Goal: Task Accomplishment & Management: Manage account settings

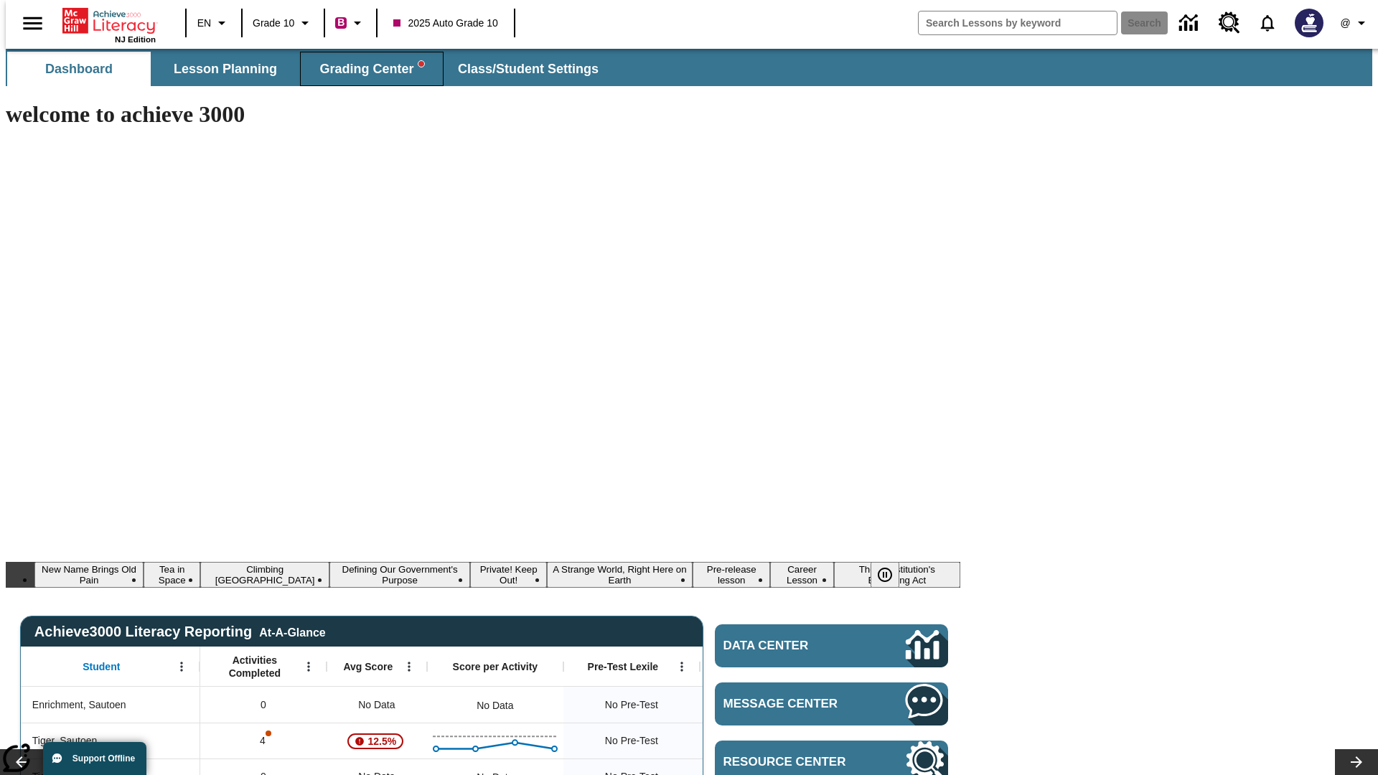
click at [366, 69] on span "Grading Center" at bounding box center [371, 69] width 104 height 17
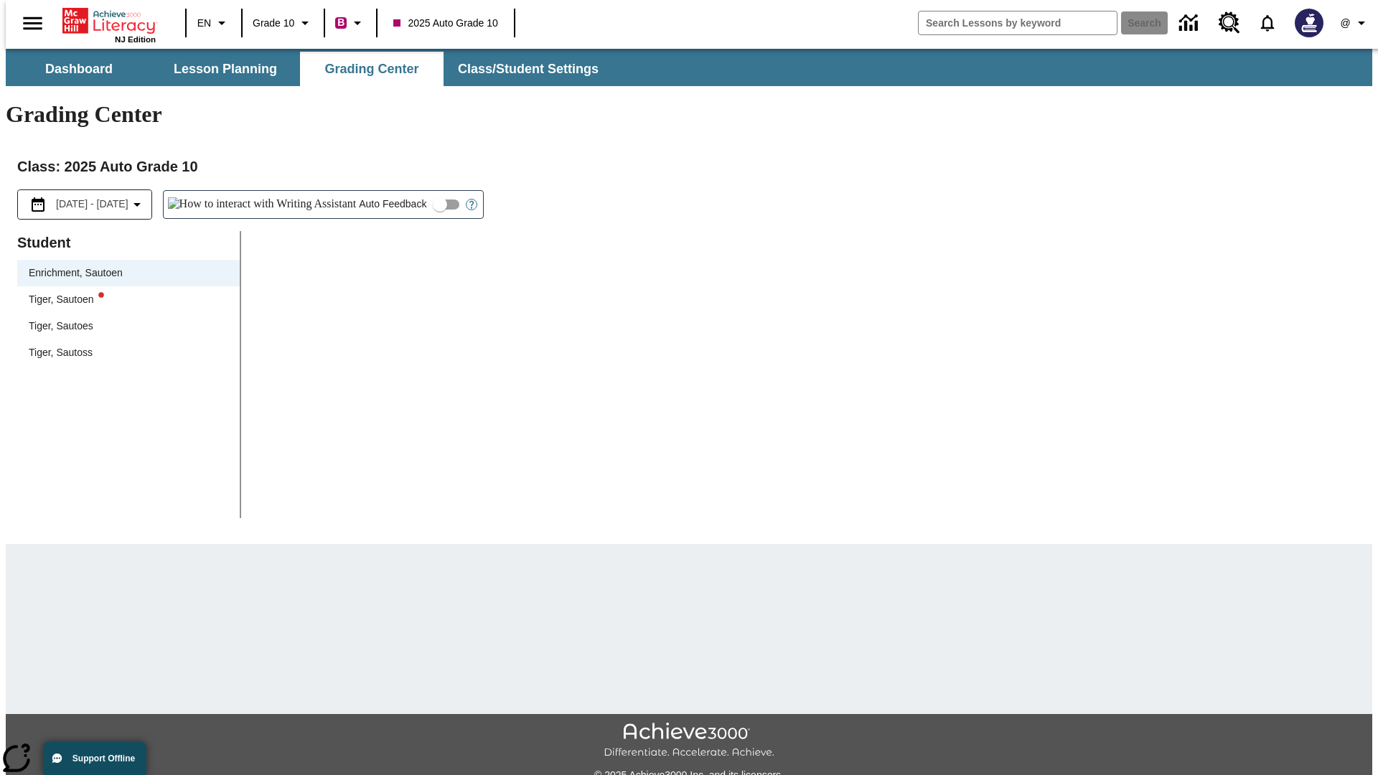
click at [123, 292] on div "Tiger, Sautoen" at bounding box center [128, 299] width 199 height 15
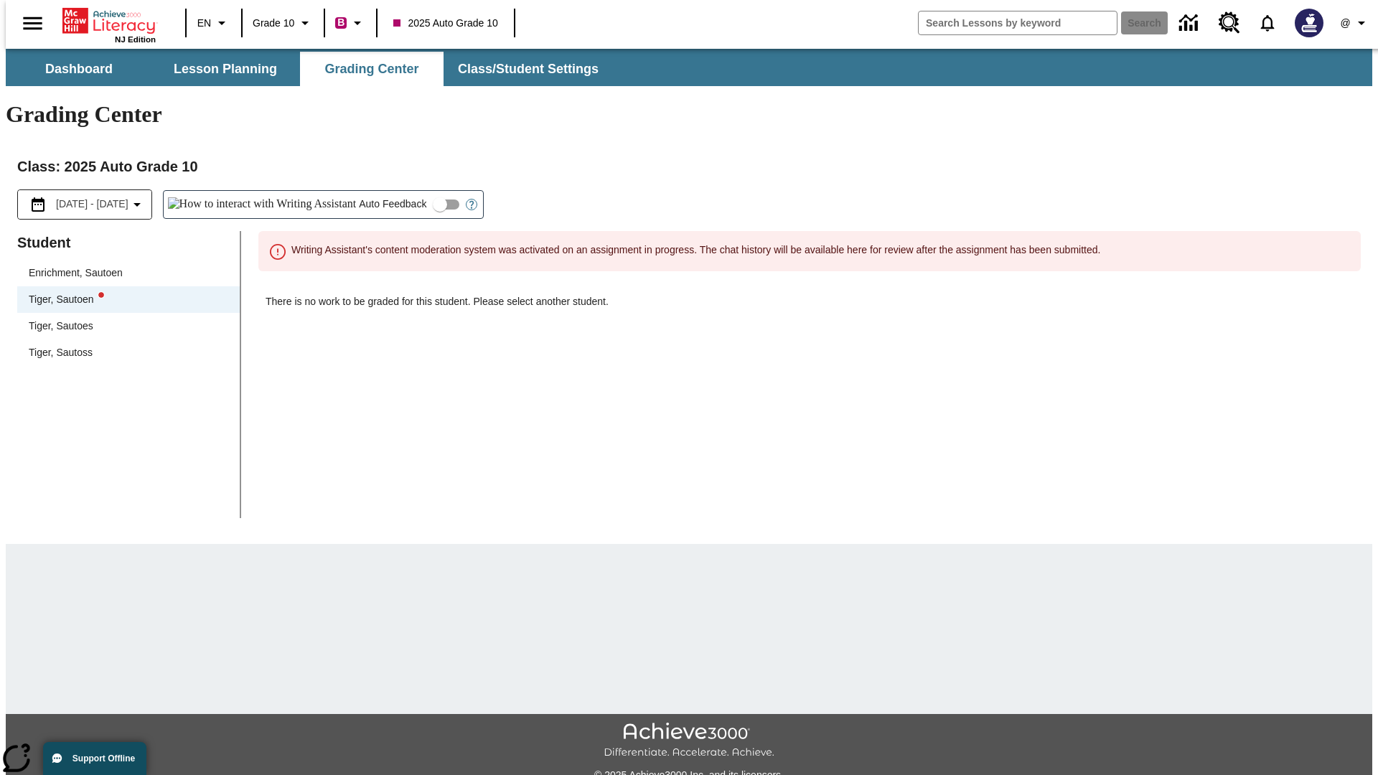
click at [399, 191] on input "Auto Feedback" at bounding box center [440, 204] width 82 height 27
checkbox input "true"
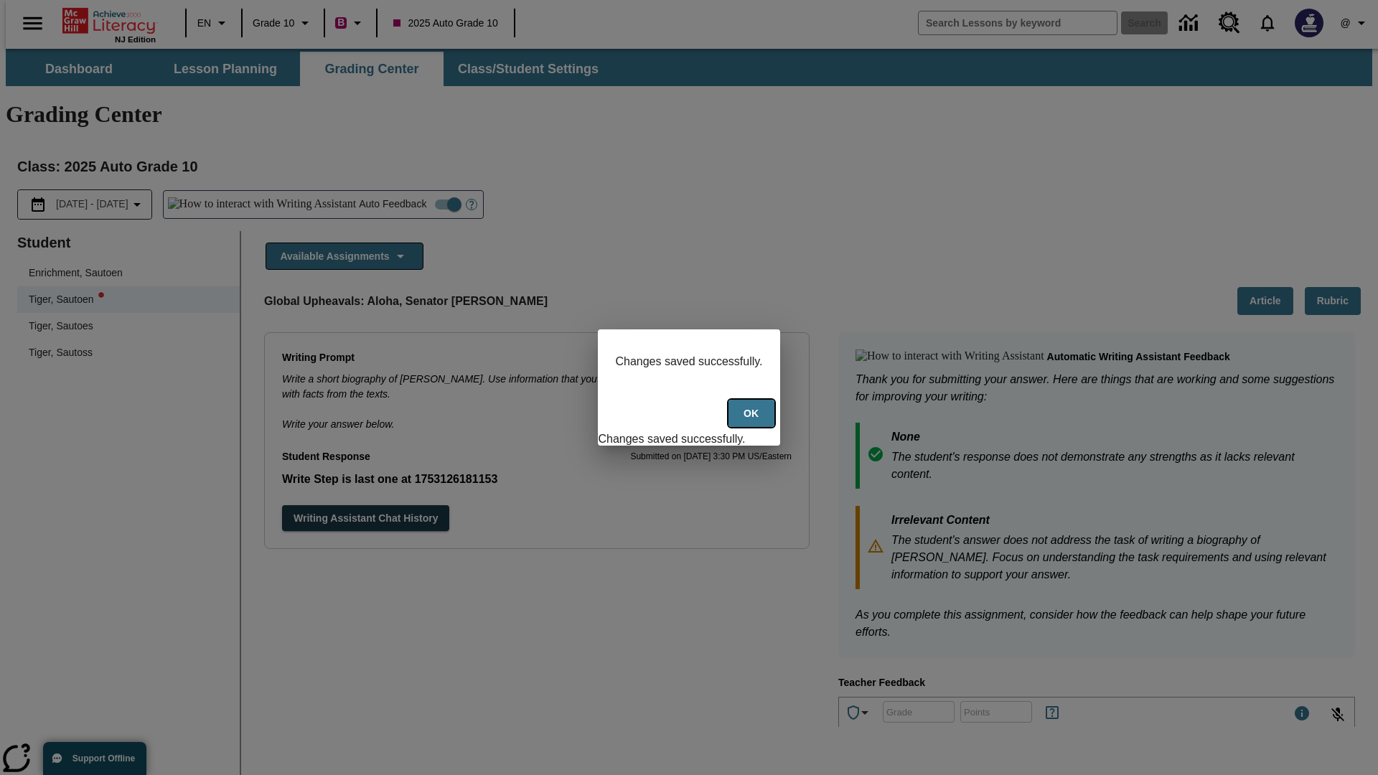
click at [753, 421] on button "Ok" at bounding box center [751, 414] width 46 height 28
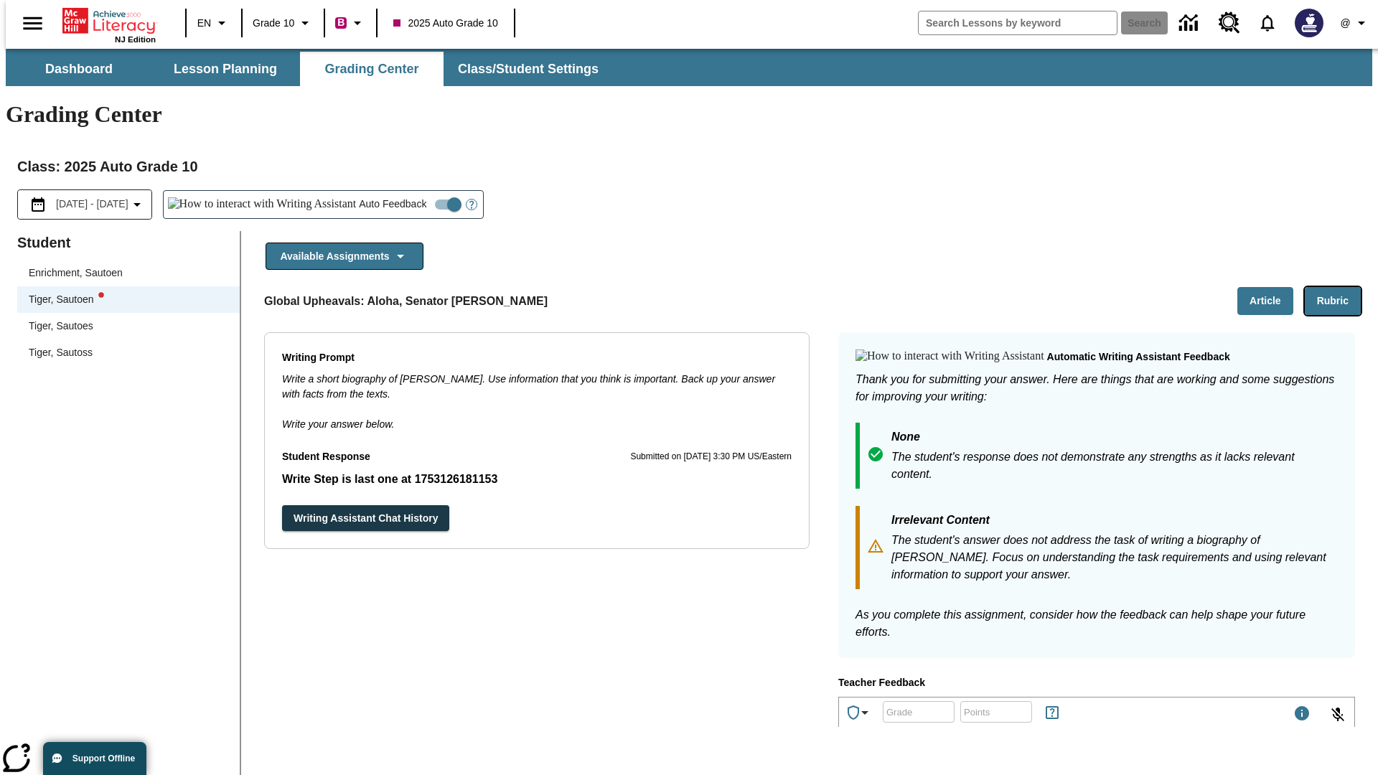
click at [1338, 287] on button "Rubric" at bounding box center [1332, 301] width 56 height 28
click at [1271, 287] on button "Article" at bounding box center [1265, 301] width 56 height 28
click at [213, 23] on icon "Language: EN, Select a language" at bounding box center [221, 22] width 17 height 17
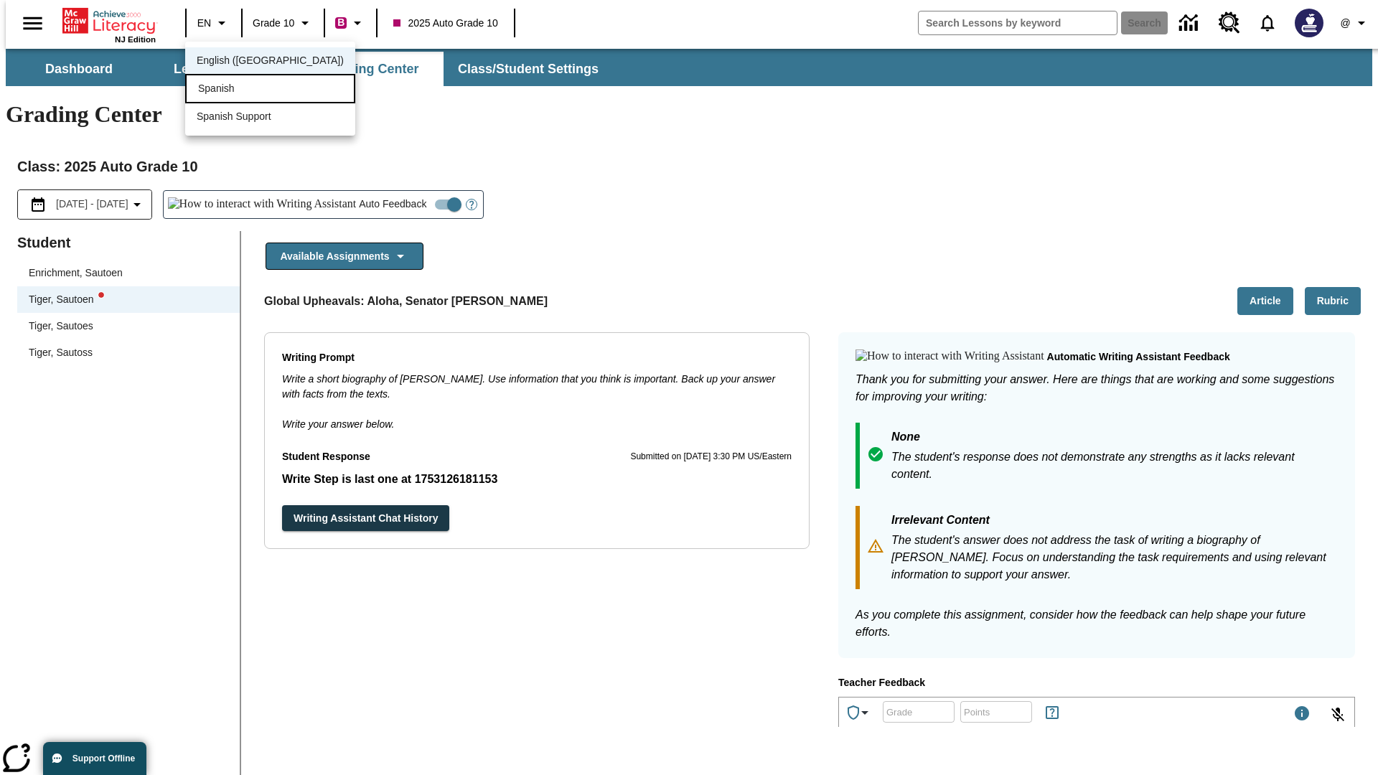
click at [239, 90] on div "Spanish" at bounding box center [270, 88] width 170 height 29
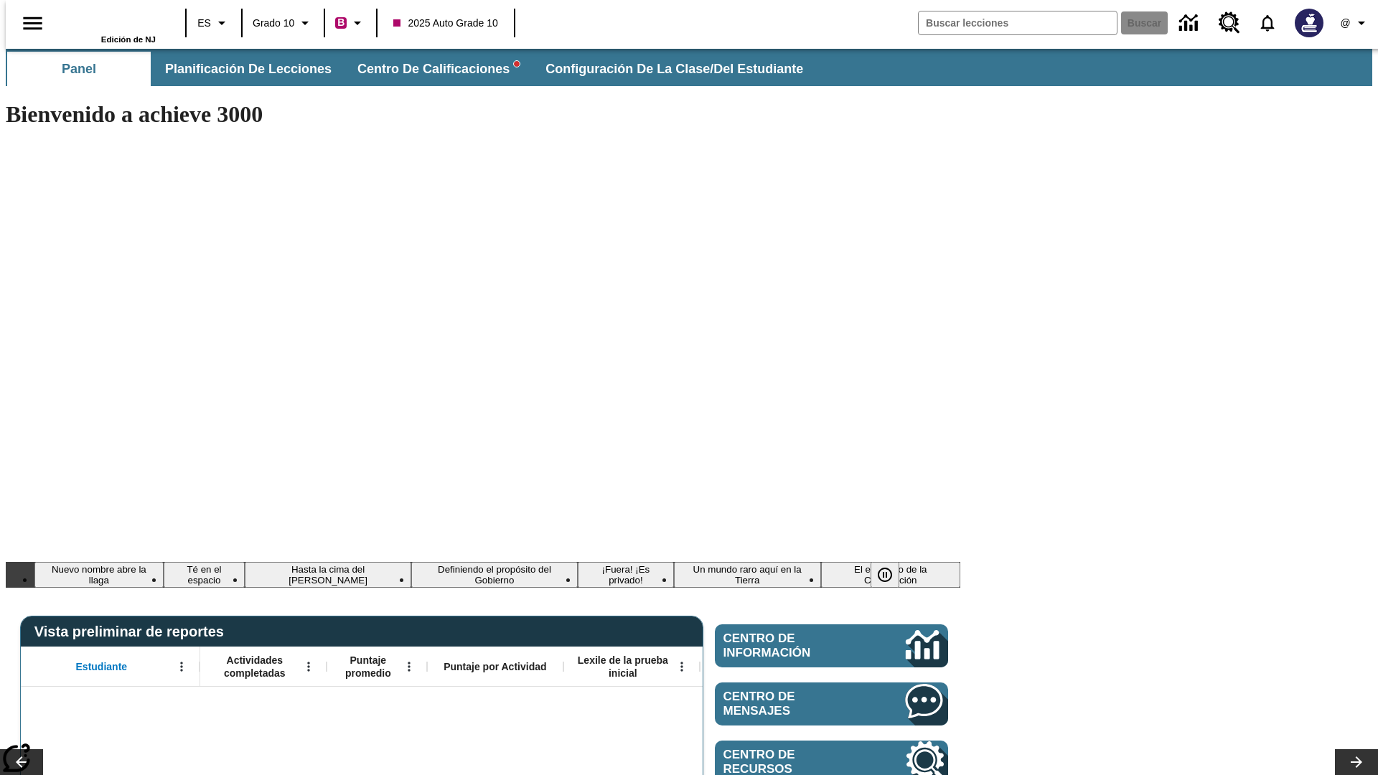
type input "-1"
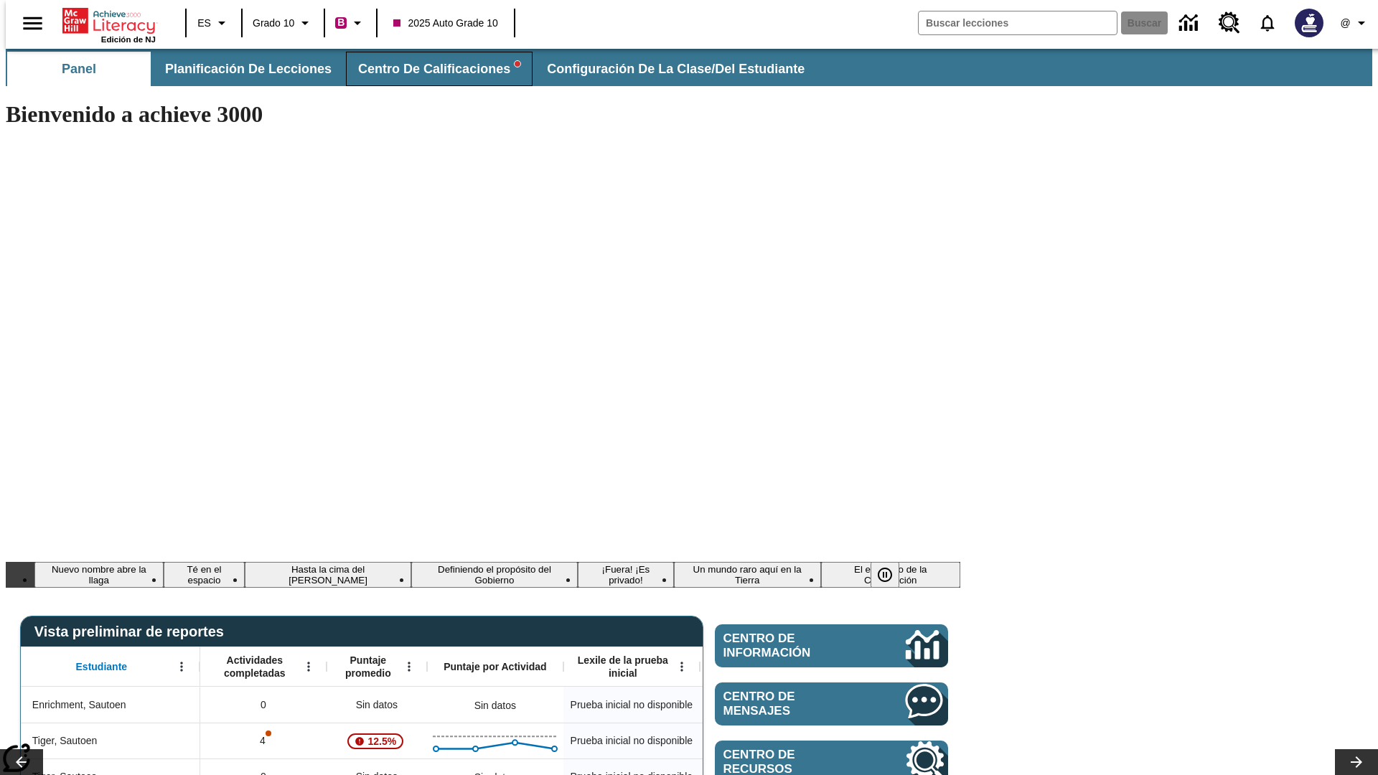
click at [427, 69] on span "Centro de calificaciones" at bounding box center [439, 69] width 162 height 17
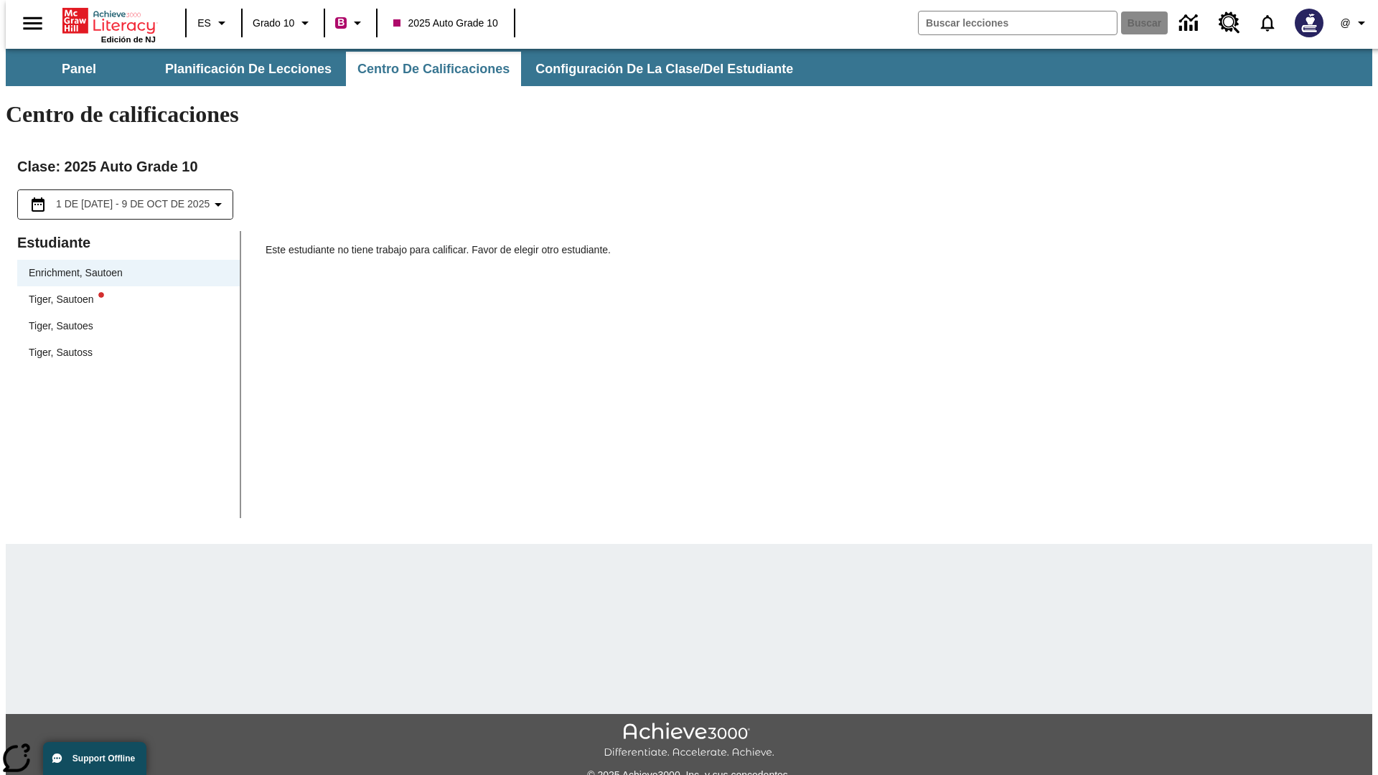
click at [123, 292] on div "Tiger, Sautoen" at bounding box center [128, 299] width 199 height 15
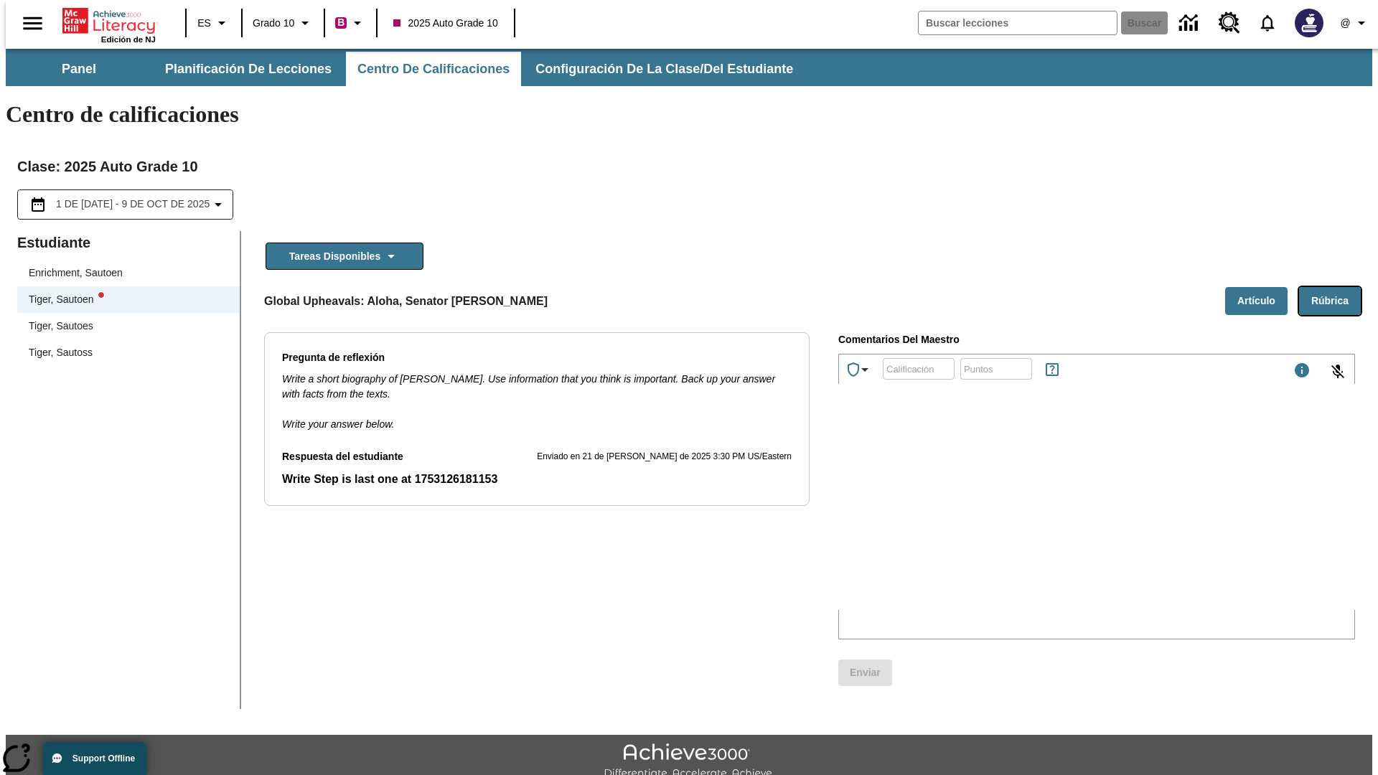
click at [1335, 287] on button "Rúbrica" at bounding box center [1330, 301] width 62 height 28
click at [1261, 287] on button "Artículo" at bounding box center [1256, 301] width 62 height 28
